Goal: Task Accomplishment & Management: Manage account settings

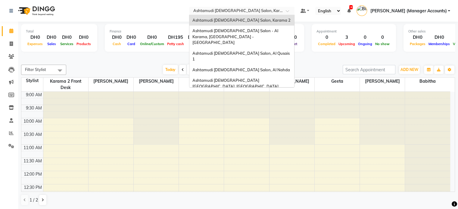
click at [261, 12] on input "text" at bounding box center [235, 11] width 87 height 6
click at [242, 95] on span "Ashtamudi [DEMOGRAPHIC_DATA] Salon (Classic Touch ) – Al Warqa, Al Warqa" at bounding box center [240, 100] width 94 height 11
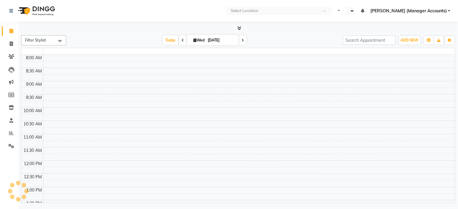
select select "en"
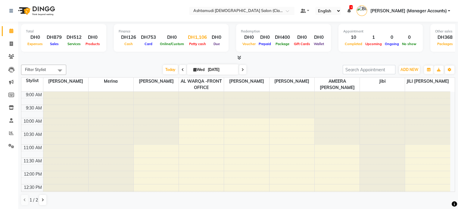
click at [205, 35] on div "DH1,106" at bounding box center [198, 37] width 24 height 7
select select "7329"
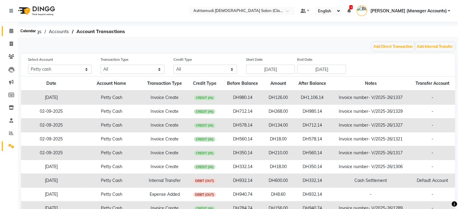
click at [8, 31] on span at bounding box center [11, 31] width 11 height 7
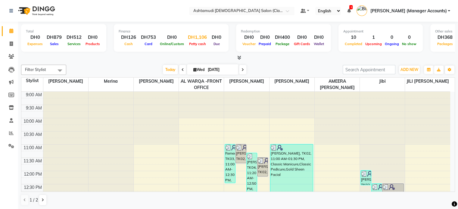
click at [194, 41] on div "Petty cash" at bounding box center [198, 44] width 24 height 6
click at [190, 36] on div "DH1,106" at bounding box center [198, 37] width 24 height 7
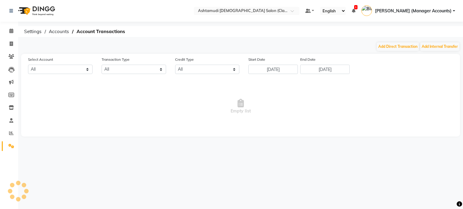
select select "7329"
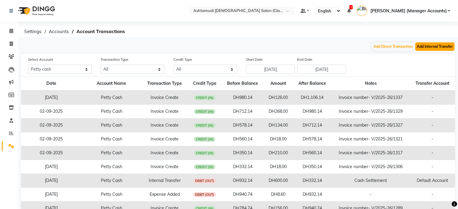
click at [434, 45] on button "Add Internal Transfer" at bounding box center [435, 46] width 39 height 8
select select "internal transfer"
select select "7329"
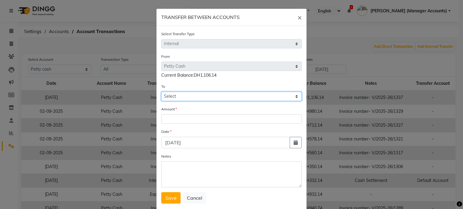
click at [178, 95] on select "Select Petty Cash Default Account" at bounding box center [231, 96] width 140 height 9
select select "7330"
click at [161, 93] on select "Select Petty Cash Default Account" at bounding box center [231, 96] width 140 height 9
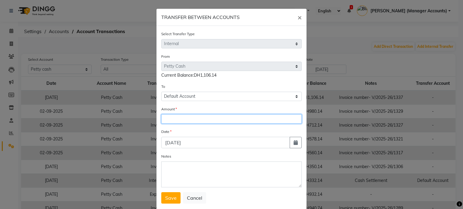
click at [168, 119] on input "number" at bounding box center [231, 119] width 140 height 9
type input "800"
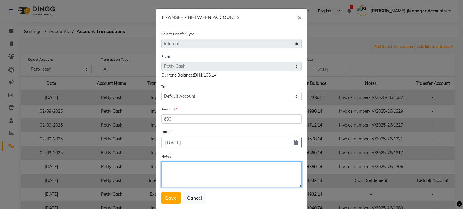
click at [180, 168] on textarea "Notes" at bounding box center [231, 175] width 140 height 26
type textarea "c"
type textarea "cash Settlement"
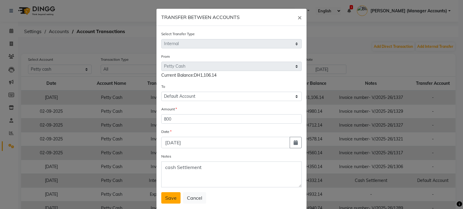
click at [166, 197] on span "Save" at bounding box center [170, 198] width 11 height 6
